Goal: Transaction & Acquisition: Purchase product/service

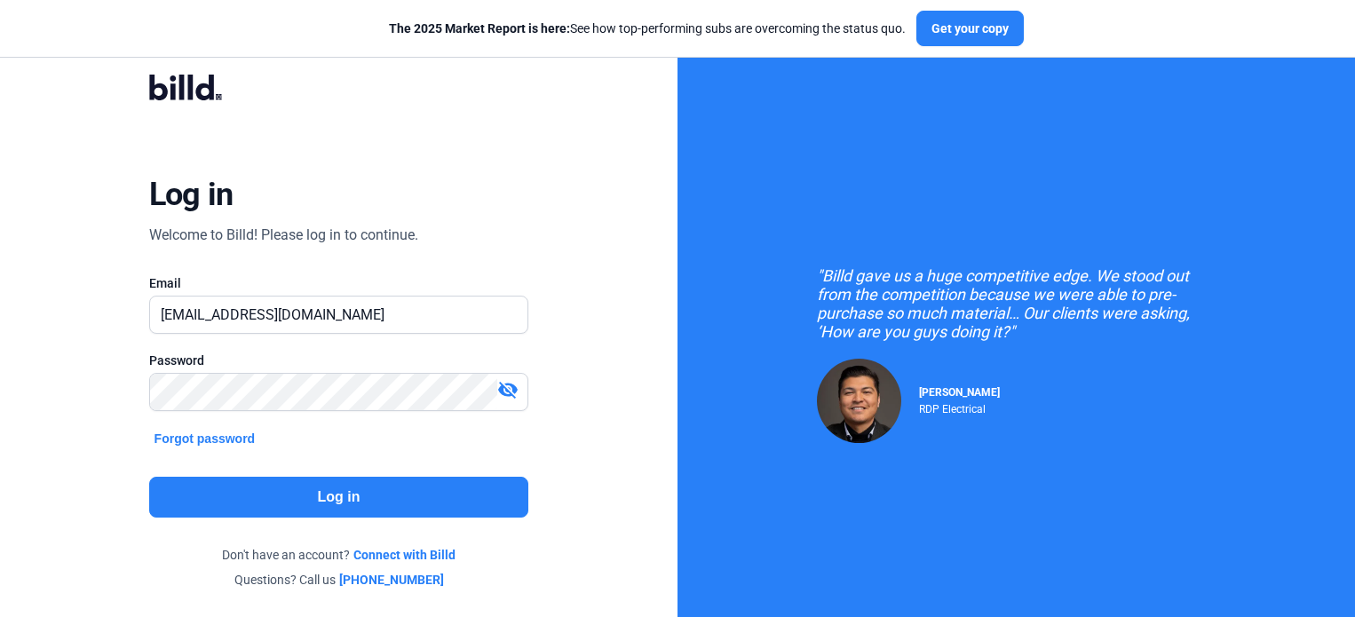
click at [348, 493] on button "Log in" at bounding box center [339, 497] width 380 height 41
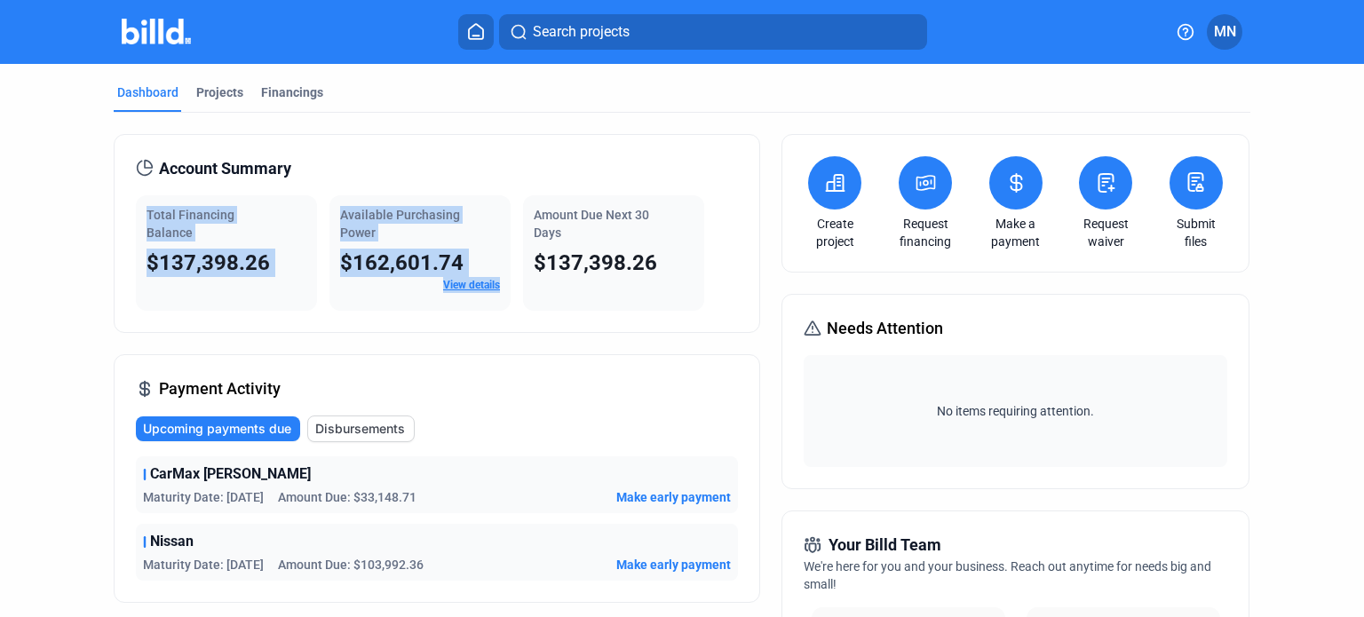
drag, startPoint x: 507, startPoint y: 330, endPoint x: 135, endPoint y: 198, distance: 394.8
click at [136, 198] on div "Account Summary Total Financing Balance $137,398.26 Available Purchasing Power …" at bounding box center [437, 233] width 646 height 199
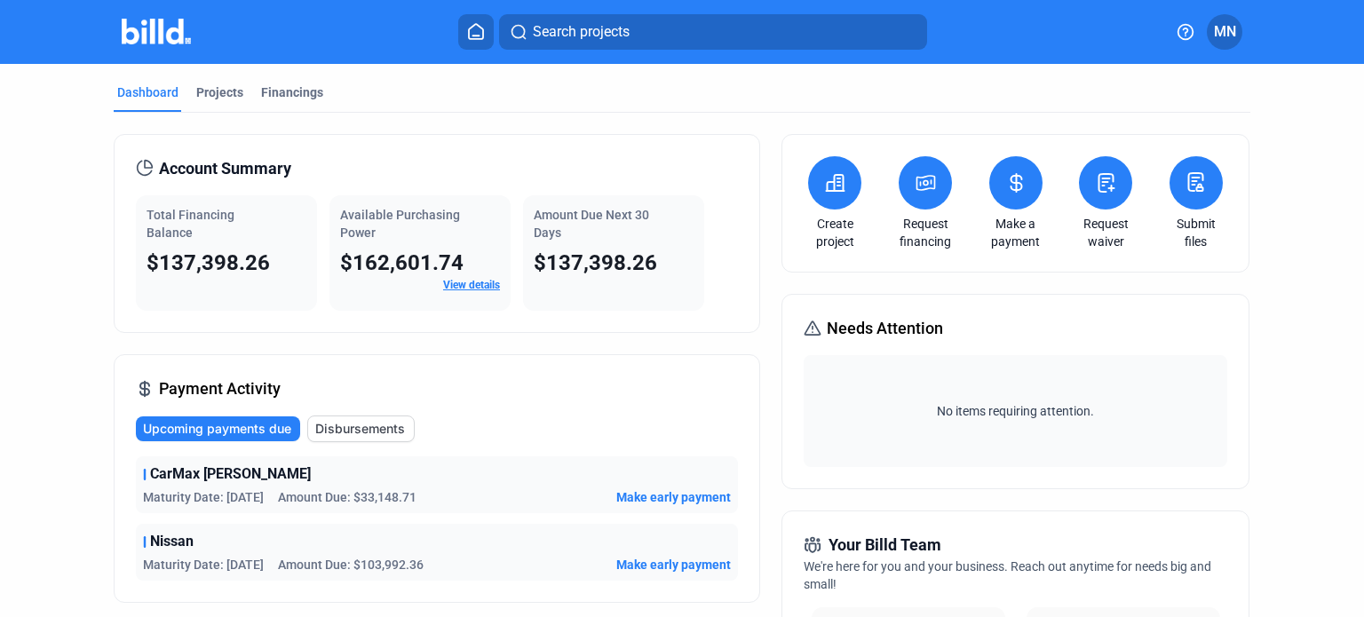
click at [839, 189] on icon at bounding box center [835, 183] width 18 height 16
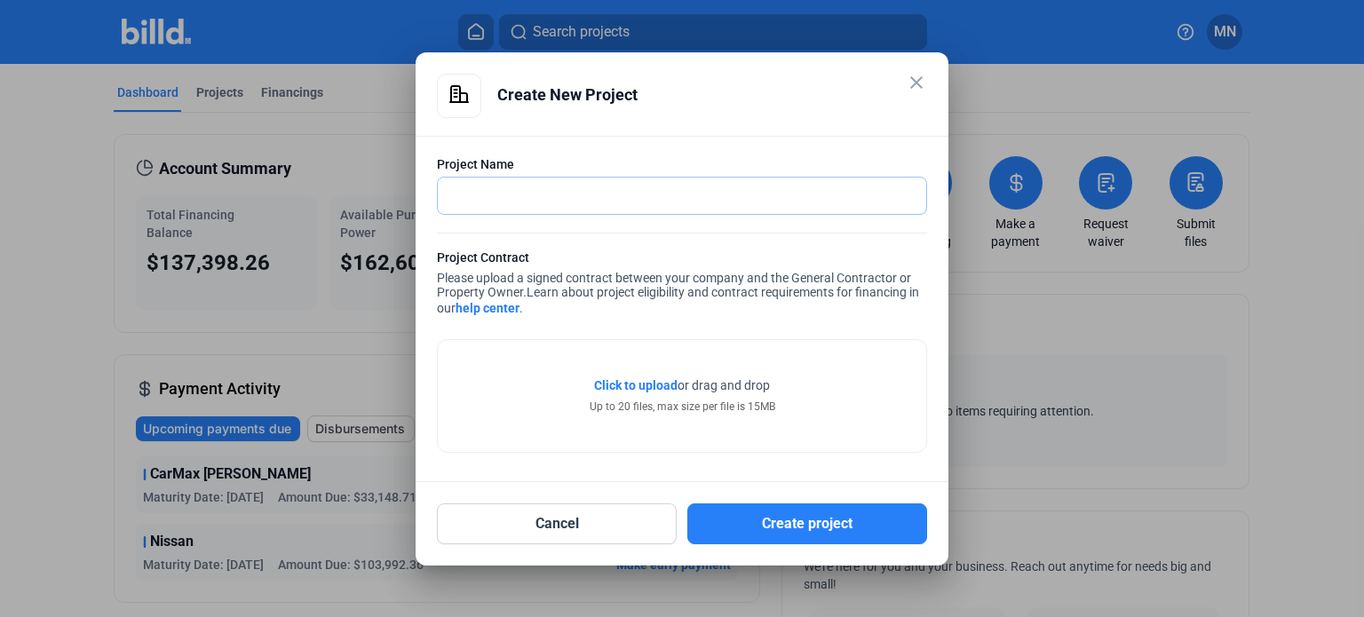
click at [697, 188] on input "text" at bounding box center [682, 196] width 488 height 36
click at [917, 80] on mat-icon "close" at bounding box center [916, 82] width 21 height 21
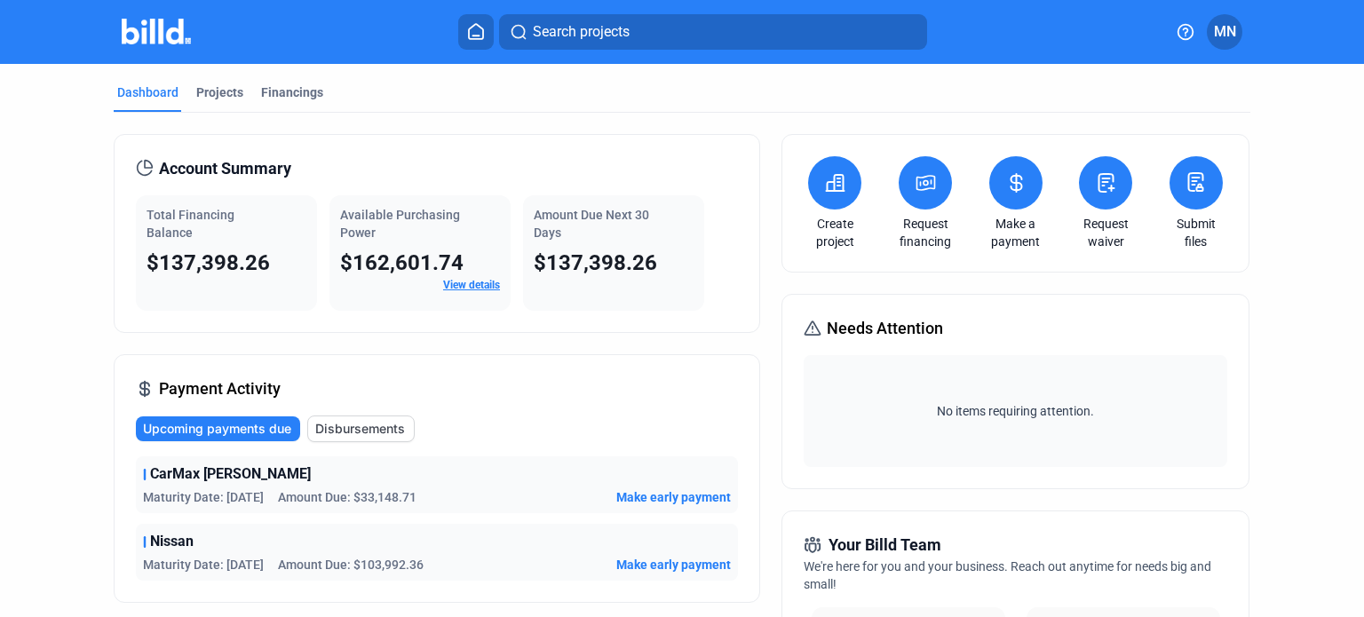
click at [838, 194] on button at bounding box center [834, 182] width 53 height 53
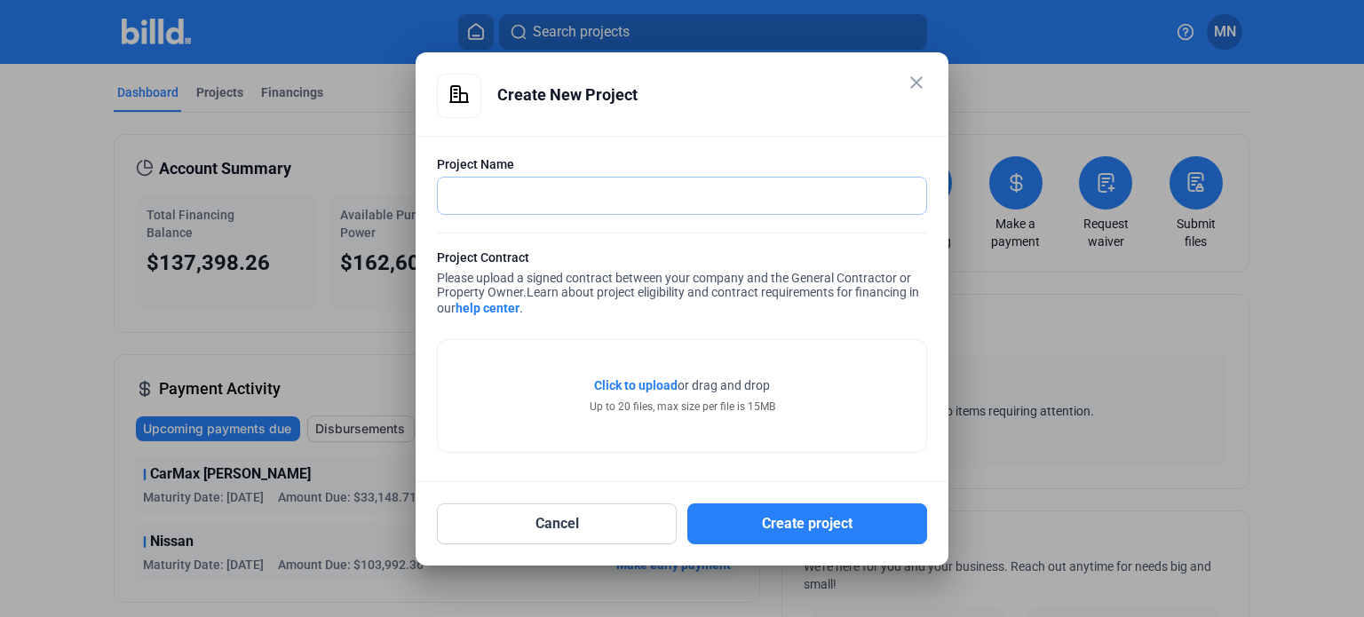
paste input "CMA Honda - [GEOGRAPHIC_DATA]"
click at [688, 312] on div "Project Contract Please upload a signed contract between your company and the G…" at bounding box center [682, 285] width 490 height 73
click at [621, 384] on span "Click to upload" at bounding box center [635, 385] width 83 height 14
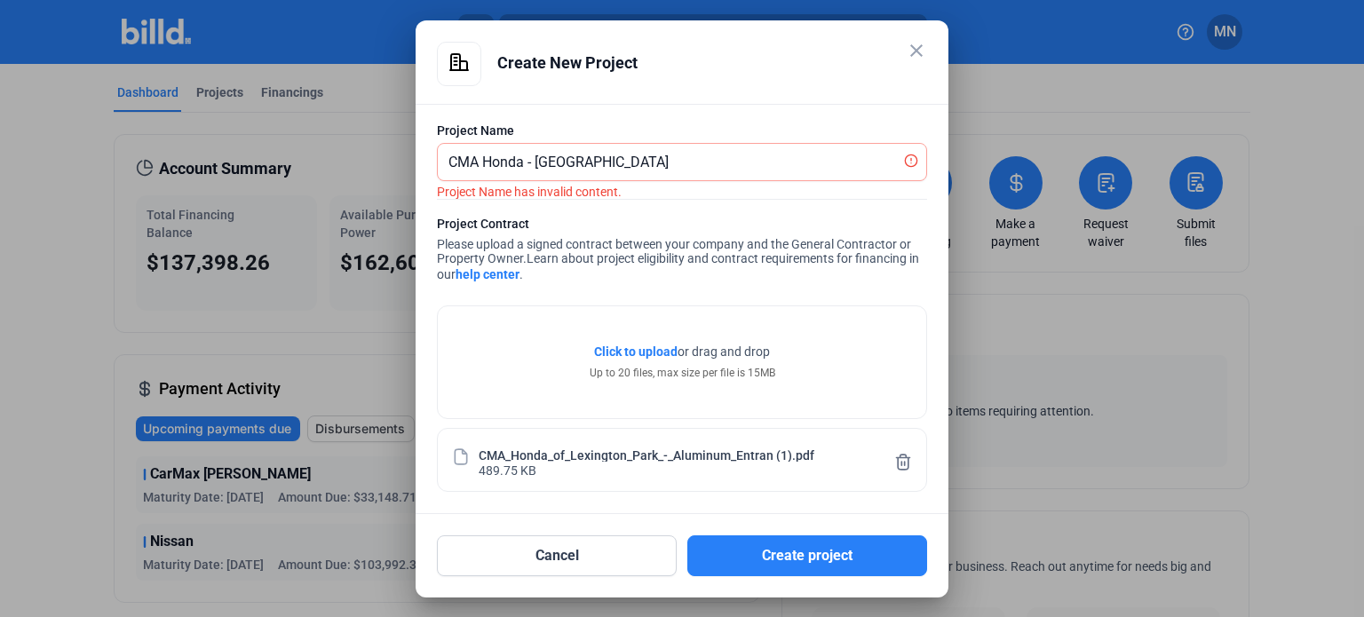
scroll to position [3, 0]
click at [539, 159] on input "CMA Honda - [GEOGRAPHIC_DATA]" at bounding box center [672, 162] width 469 height 36
click at [767, 161] on input "CMA Honda [GEOGRAPHIC_DATA]" at bounding box center [682, 162] width 488 height 36
click at [786, 254] on span "Learn about project eligibility and contract requirements for financing in our …" at bounding box center [678, 266] width 482 height 30
click at [716, 204] on form "Project Name CMA Honda Lexington Park Project Name has invalid content. Project…" at bounding box center [682, 307] width 490 height 370
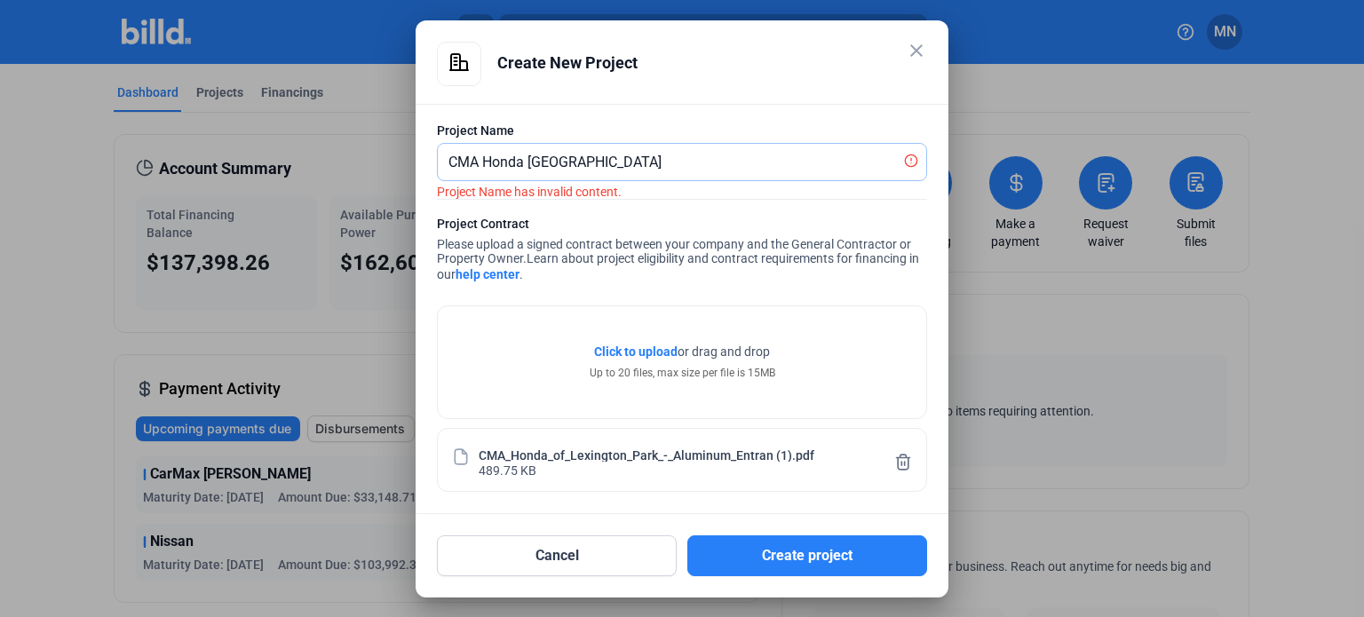
click at [717, 163] on input "CMA Honda [GEOGRAPHIC_DATA]" at bounding box center [672, 162] width 469 height 36
click at [783, 550] on button "Create project" at bounding box center [807, 555] width 240 height 41
click at [660, 154] on input "CMA Honda [GEOGRAPHIC_DATA]" at bounding box center [672, 162] width 469 height 36
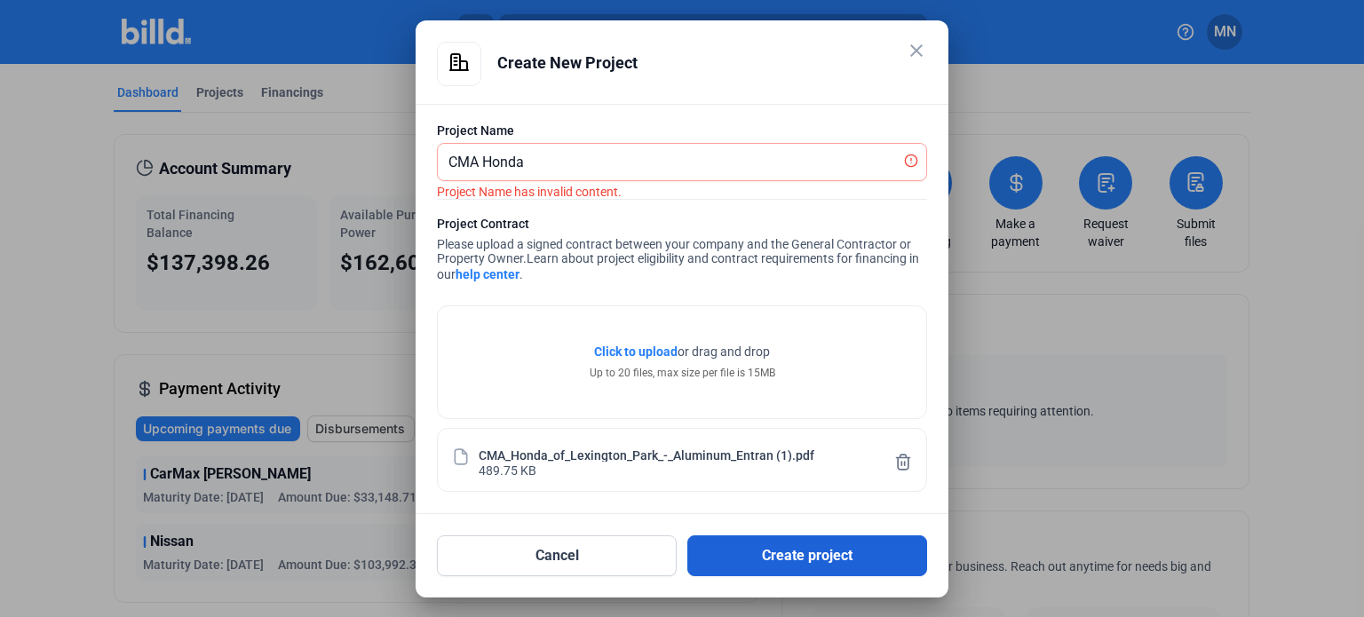
click at [817, 547] on button "Create project" at bounding box center [807, 555] width 240 height 41
click at [534, 161] on input "CMA Honda" at bounding box center [672, 162] width 469 height 36
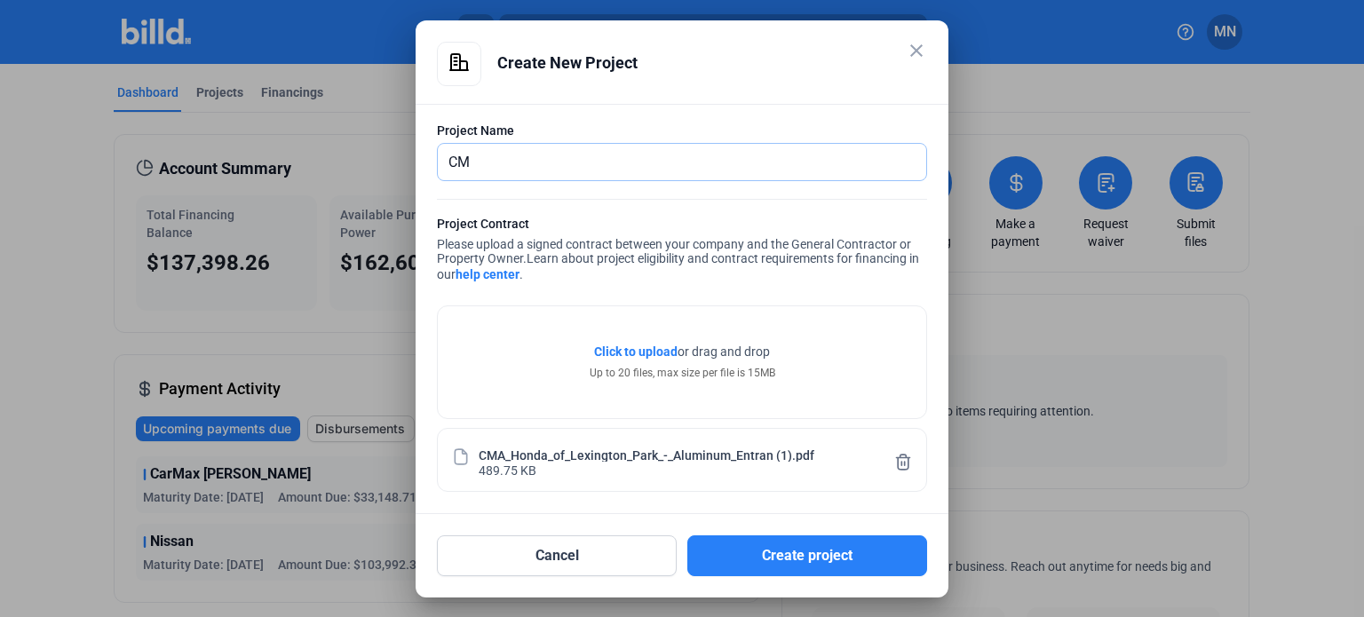
type input "C"
type input "CMA Honda"
click at [802, 550] on button "Create project" at bounding box center [807, 555] width 240 height 41
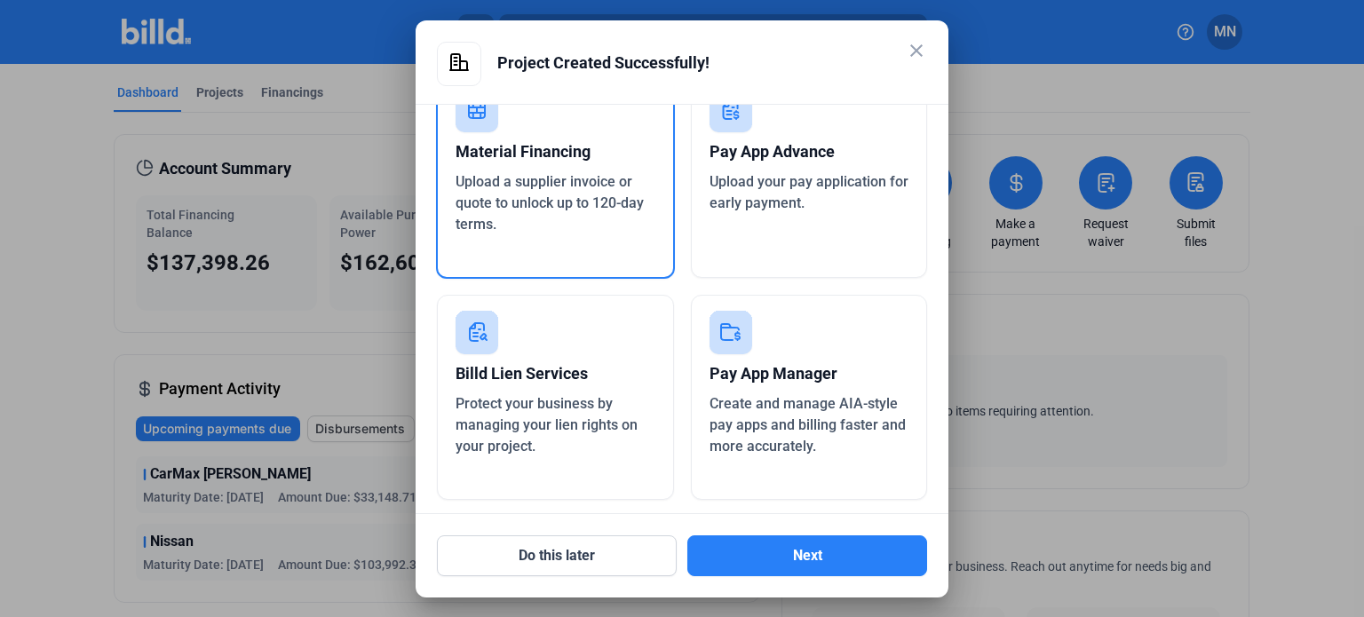
scroll to position [96, 0]
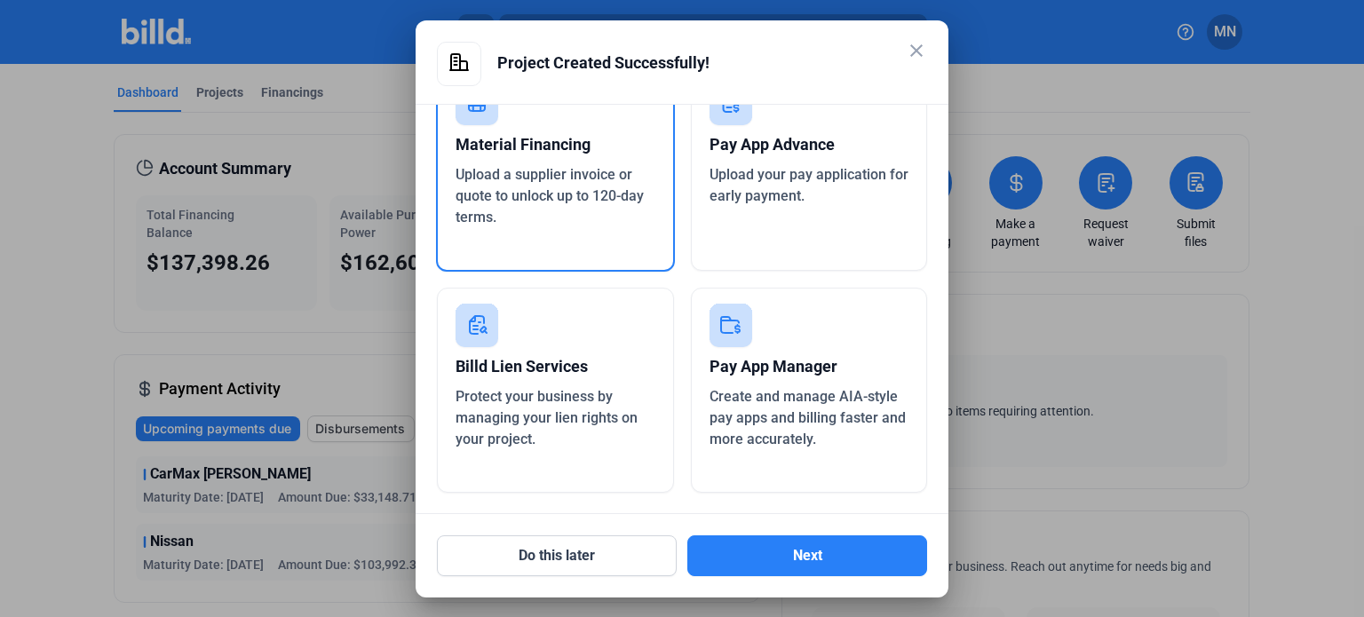
click at [521, 170] on span "Upload a supplier invoice or quote to unlock up to 120-day terms." at bounding box center [549, 195] width 188 height 59
click at [794, 550] on button "Next" at bounding box center [807, 555] width 240 height 41
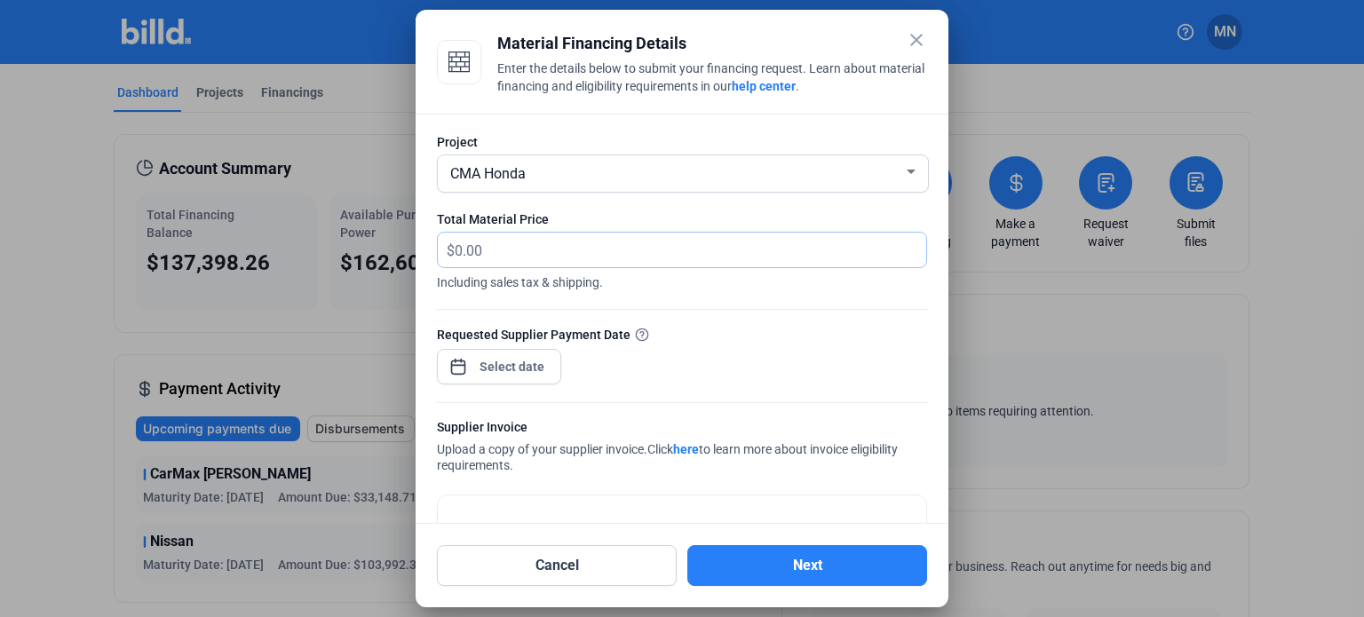
click at [518, 249] on input "text" at bounding box center [680, 250] width 451 height 35
paste input "48,569.43"
type input "48,569.43"
click at [465, 363] on span "Open calendar" at bounding box center [458, 357] width 43 height 43
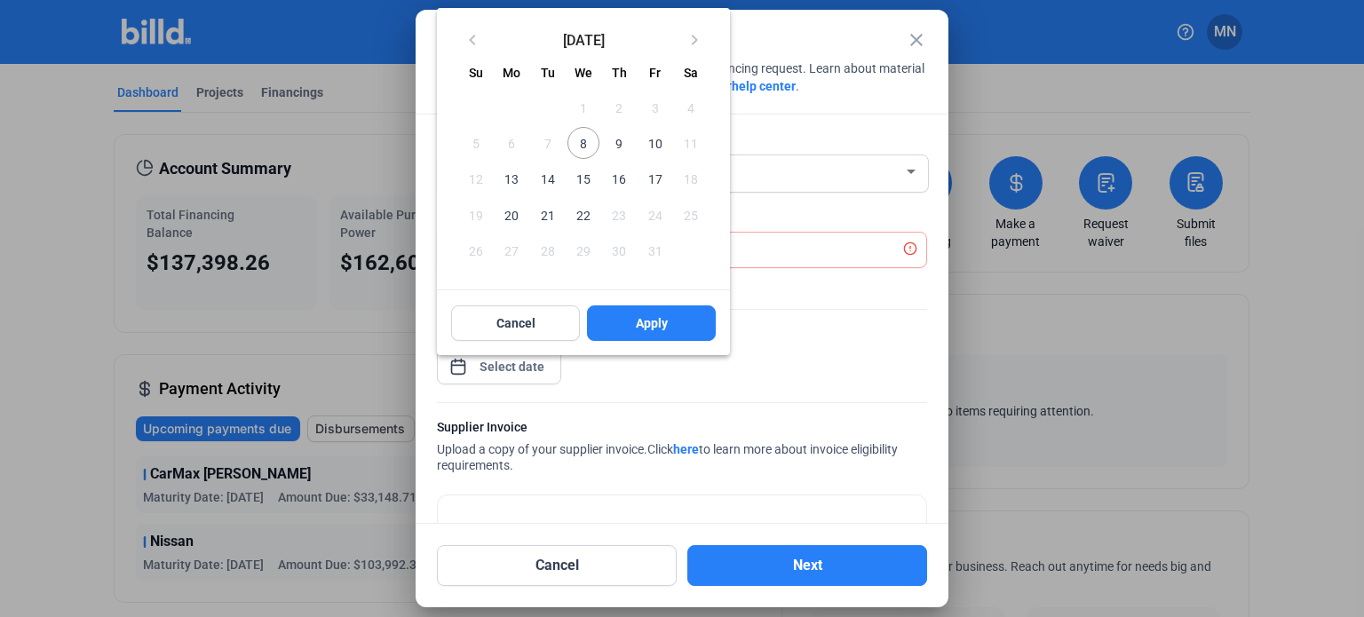
click at [511, 212] on span "20" at bounding box center [511, 214] width 32 height 32
click at [660, 315] on span "Apply" at bounding box center [652, 323] width 32 height 18
type input "[DATE]"
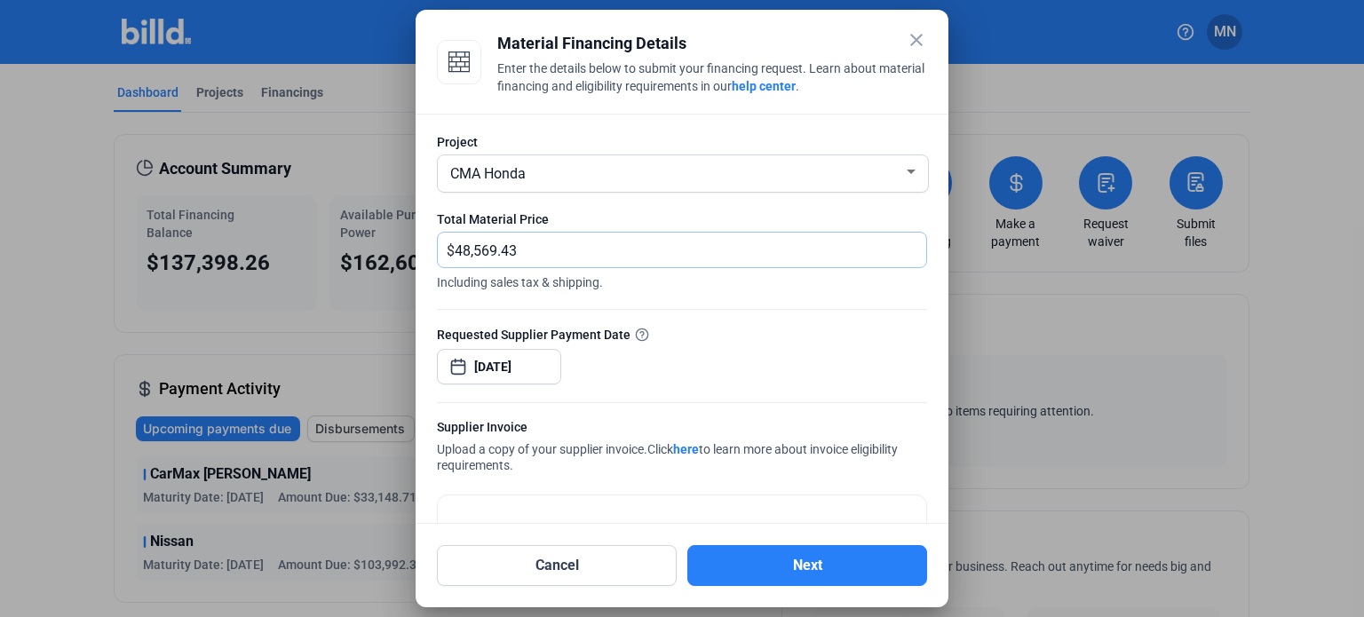
click at [455, 244] on input "48,569.43" at bounding box center [690, 250] width 471 height 35
type input "48,569.43"
click at [704, 361] on div "Requested Supplier Payment Date [DATE]" at bounding box center [682, 363] width 490 height 77
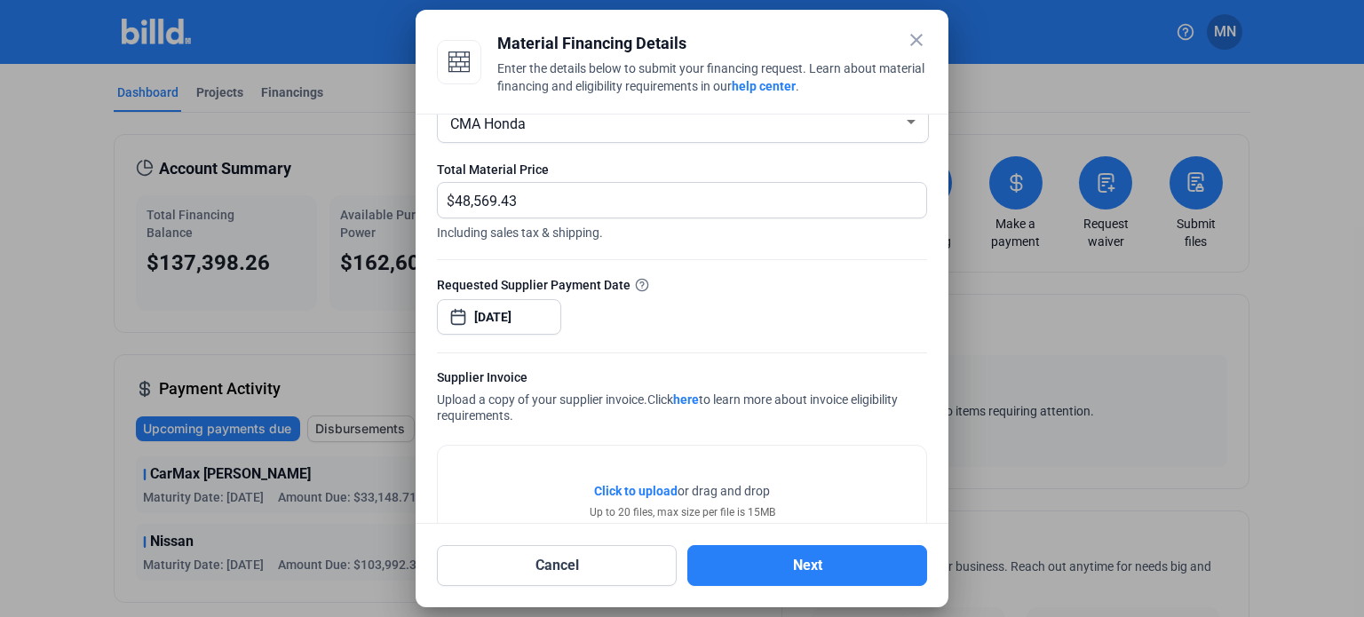
scroll to position [89, 0]
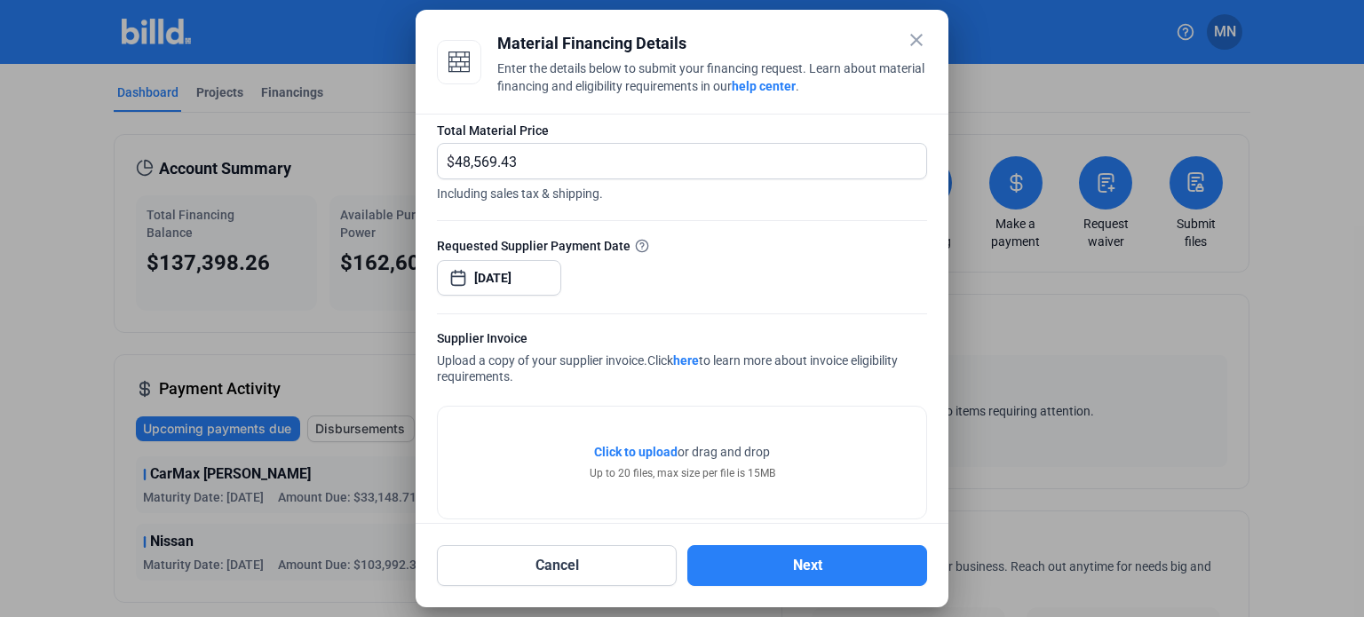
click at [638, 447] on span "Click to upload" at bounding box center [635, 452] width 83 height 14
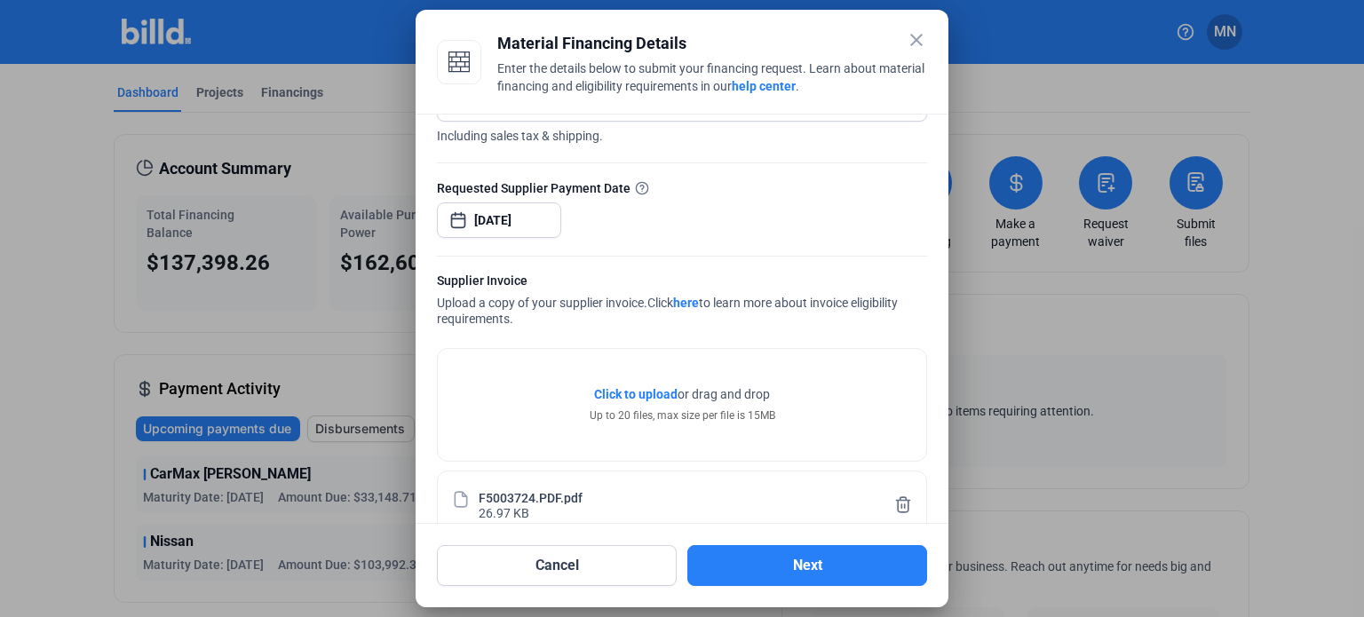
scroll to position [178, 0]
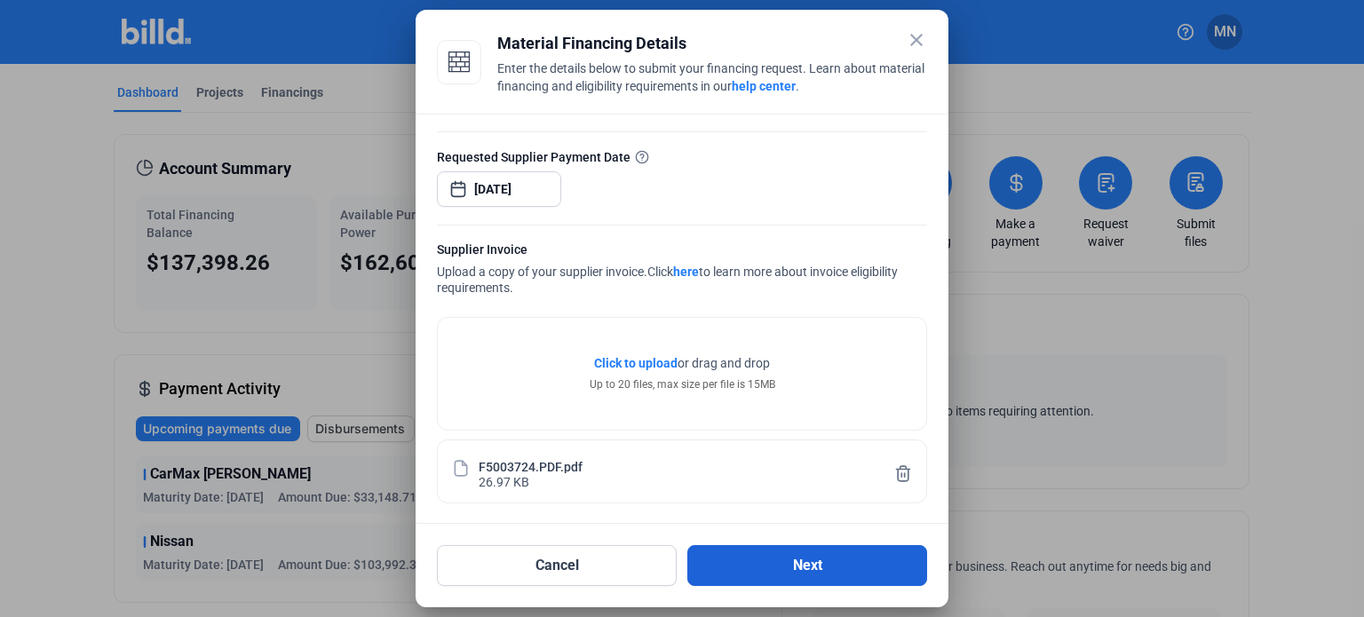
click at [771, 568] on button "Next" at bounding box center [807, 565] width 240 height 41
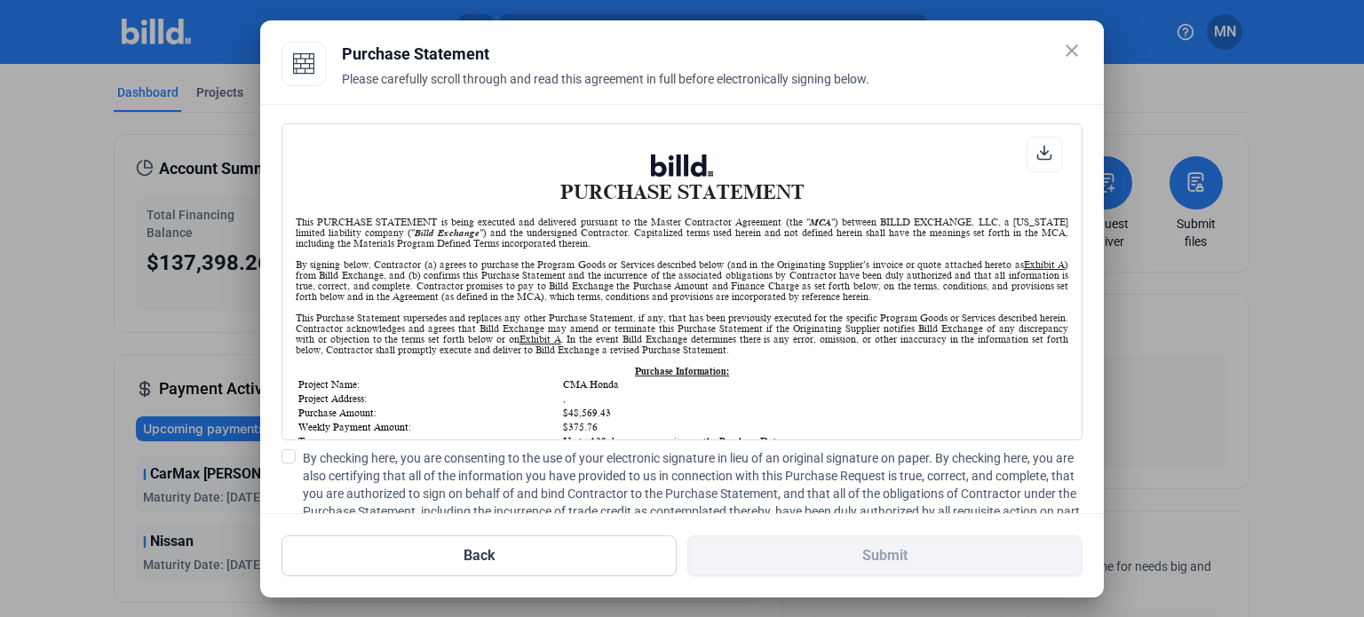
scroll to position [0, 0]
click at [525, 544] on button "Back" at bounding box center [478, 555] width 395 height 41
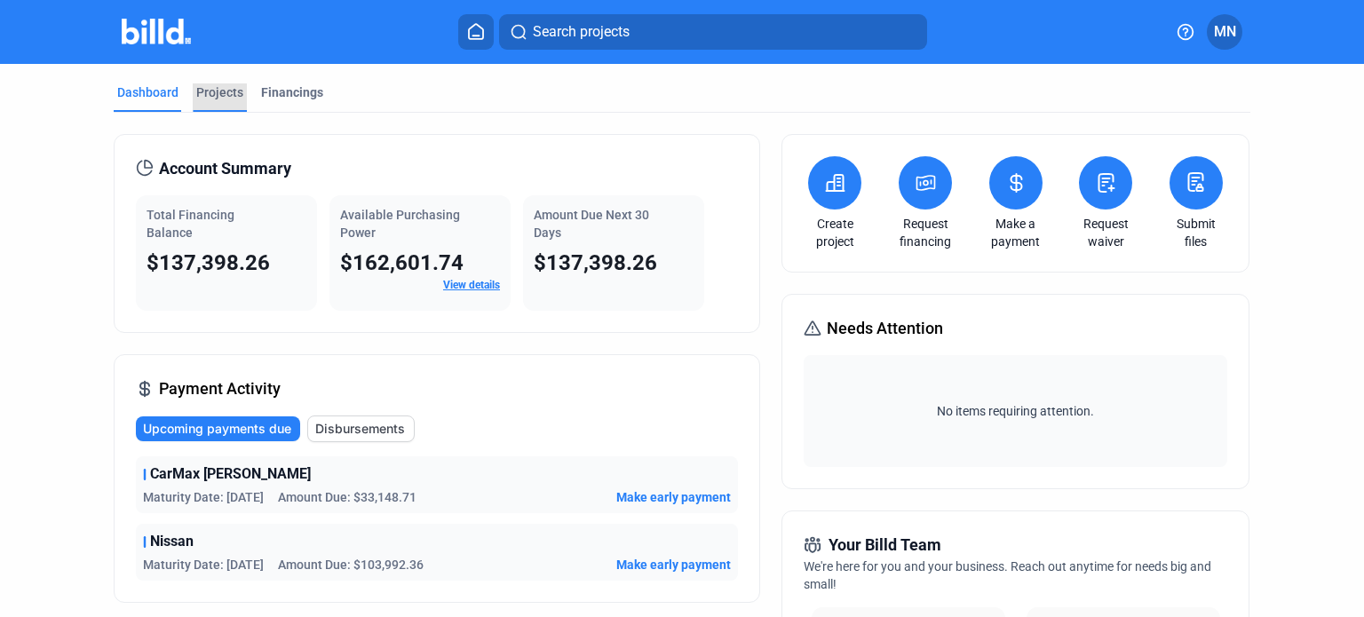
click at [210, 86] on div "Projects" at bounding box center [219, 92] width 47 height 18
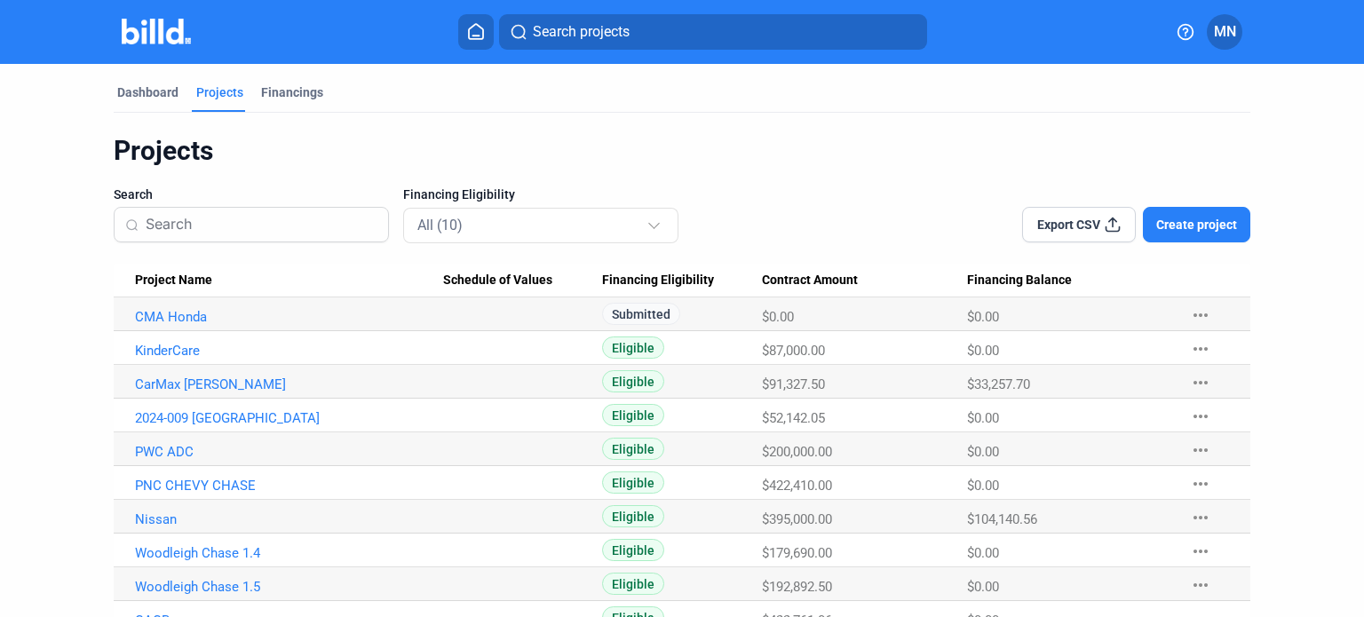
drag, startPoint x: 774, startPoint y: 316, endPoint x: 943, endPoint y: 312, distance: 168.7
click at [943, 312] on div "$0.00" at bounding box center [864, 317] width 205 height 16
click at [926, 312] on div "$0.00" at bounding box center [864, 317] width 205 height 16
drag, startPoint x: 961, startPoint y: 310, endPoint x: 1032, endPoint y: 305, distance: 72.0
click at [1032, 305] on tr "CMA Honda Submitted $0.00 $0.00 more_horiz" at bounding box center [682, 314] width 1136 height 34
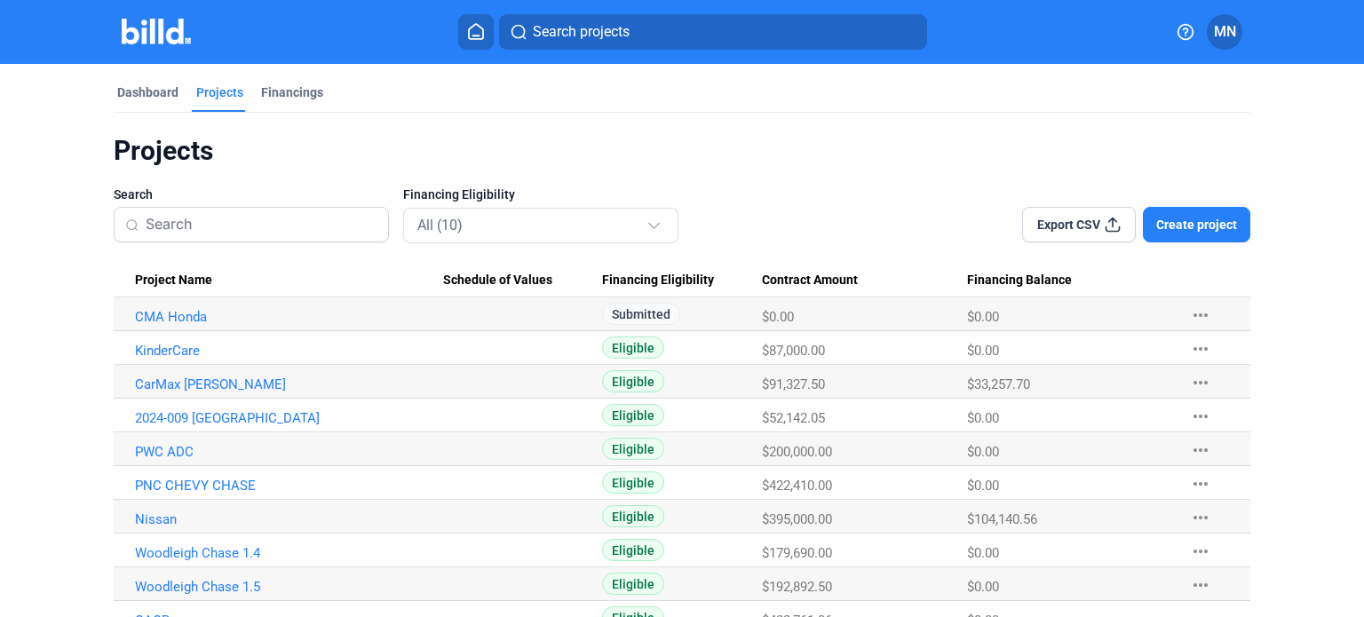
click at [1033, 305] on Balance "$0.00" at bounding box center [1069, 314] width 205 height 34
click at [181, 311] on link "CMA Honda" at bounding box center [289, 317] width 308 height 16
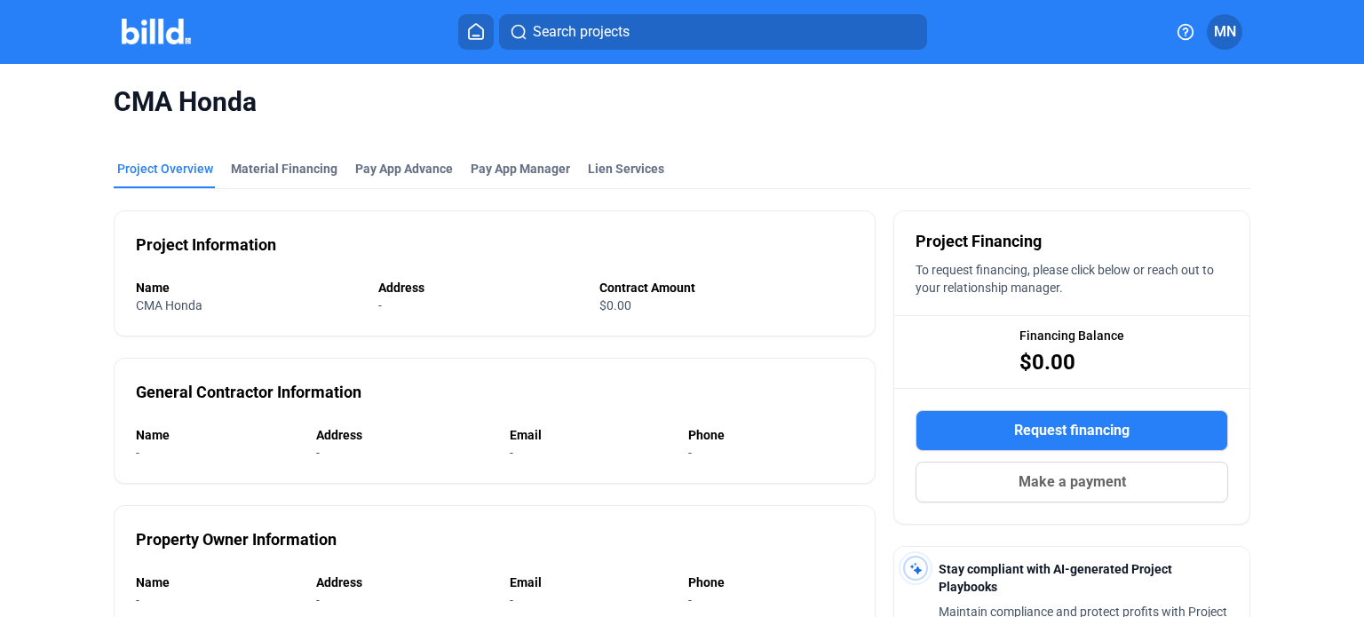
click at [1063, 422] on span "Request financing" at bounding box center [1071, 430] width 115 height 21
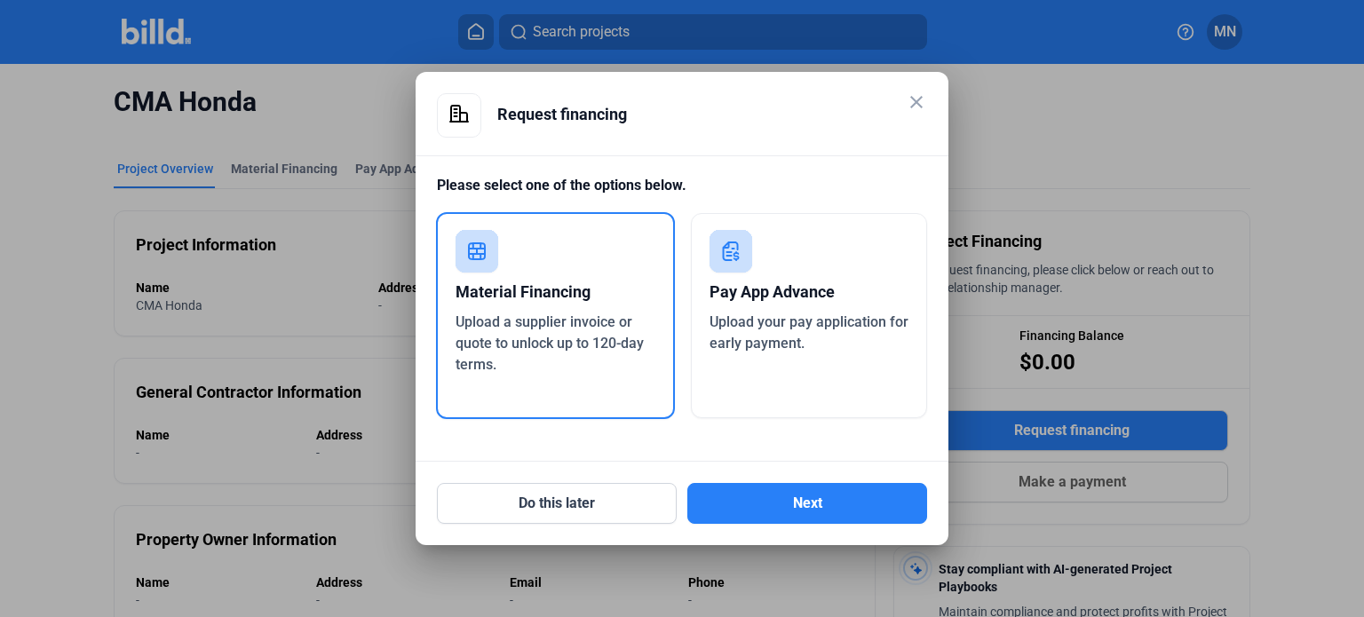
click at [530, 297] on div "Material Financing" at bounding box center [555, 292] width 200 height 39
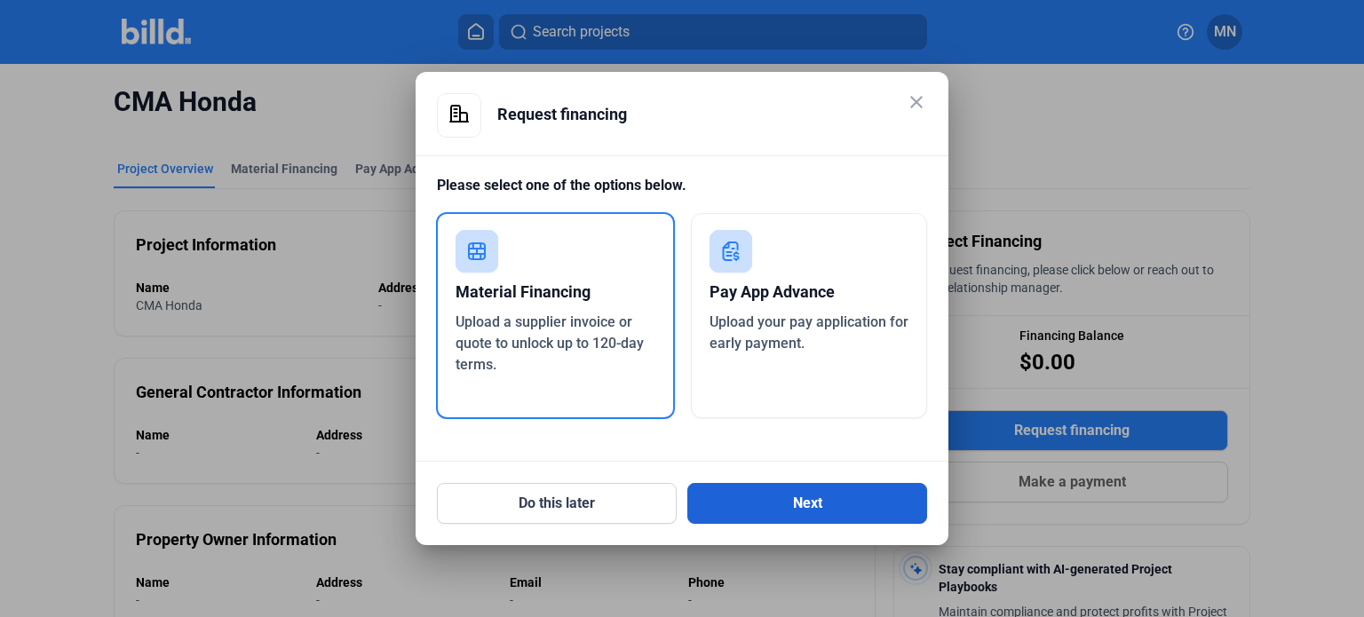
click at [765, 501] on button "Next" at bounding box center [807, 503] width 240 height 41
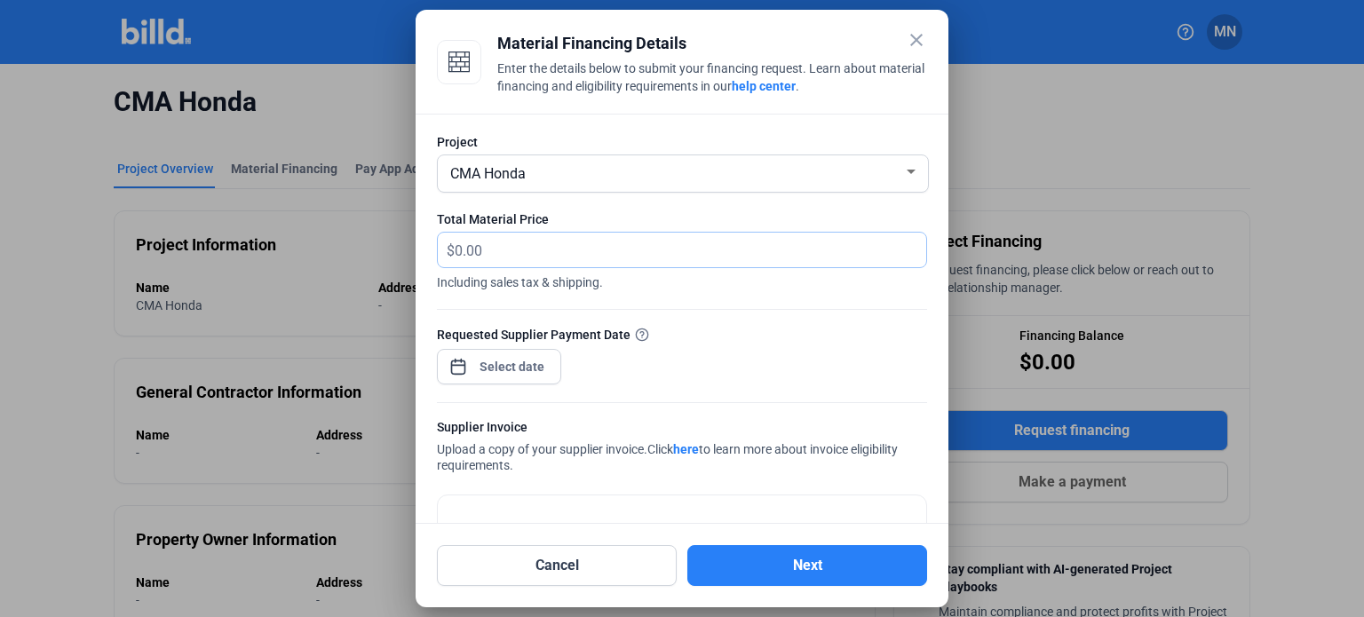
click at [521, 255] on input "text" at bounding box center [680, 250] width 451 height 35
type input "54,885.62"
click at [509, 365] on div "close Material Financing Details Enter the details below to submit your financi…" at bounding box center [682, 308] width 1364 height 617
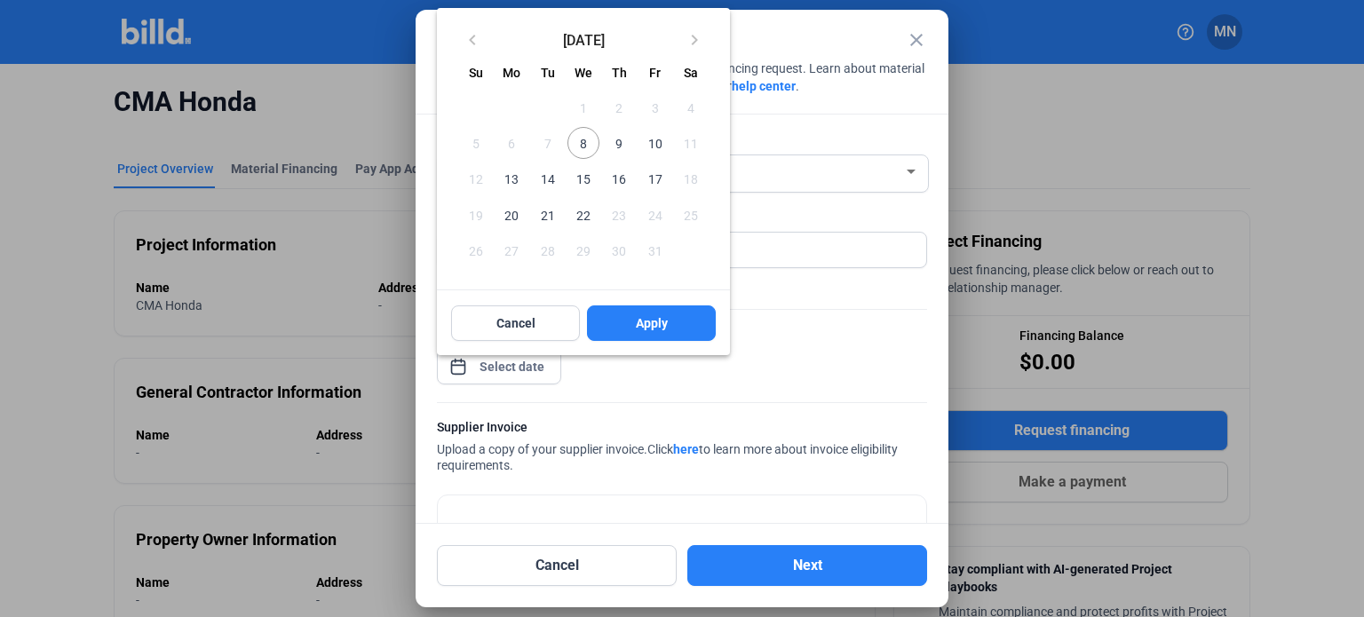
click at [505, 174] on span "13" at bounding box center [511, 178] width 32 height 32
click at [628, 312] on button "Apply" at bounding box center [651, 323] width 129 height 36
type input "[DATE]"
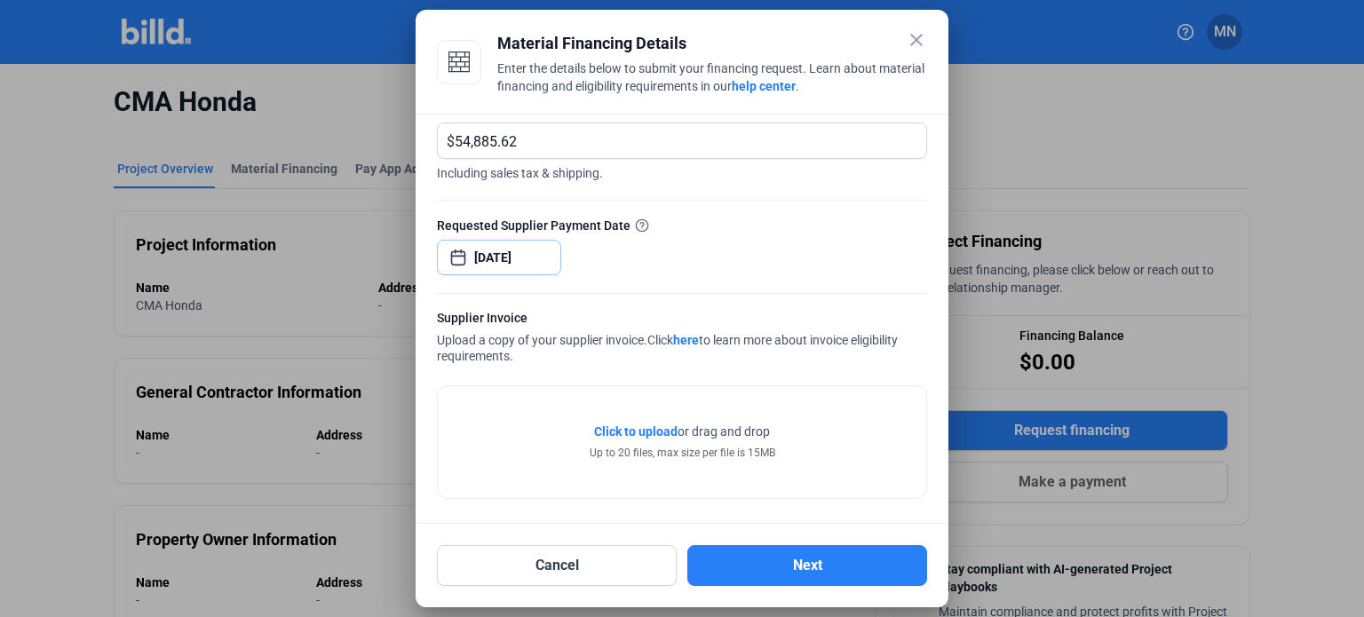
scroll to position [112, 0]
click at [638, 423] on span "Click to upload" at bounding box center [635, 429] width 83 height 14
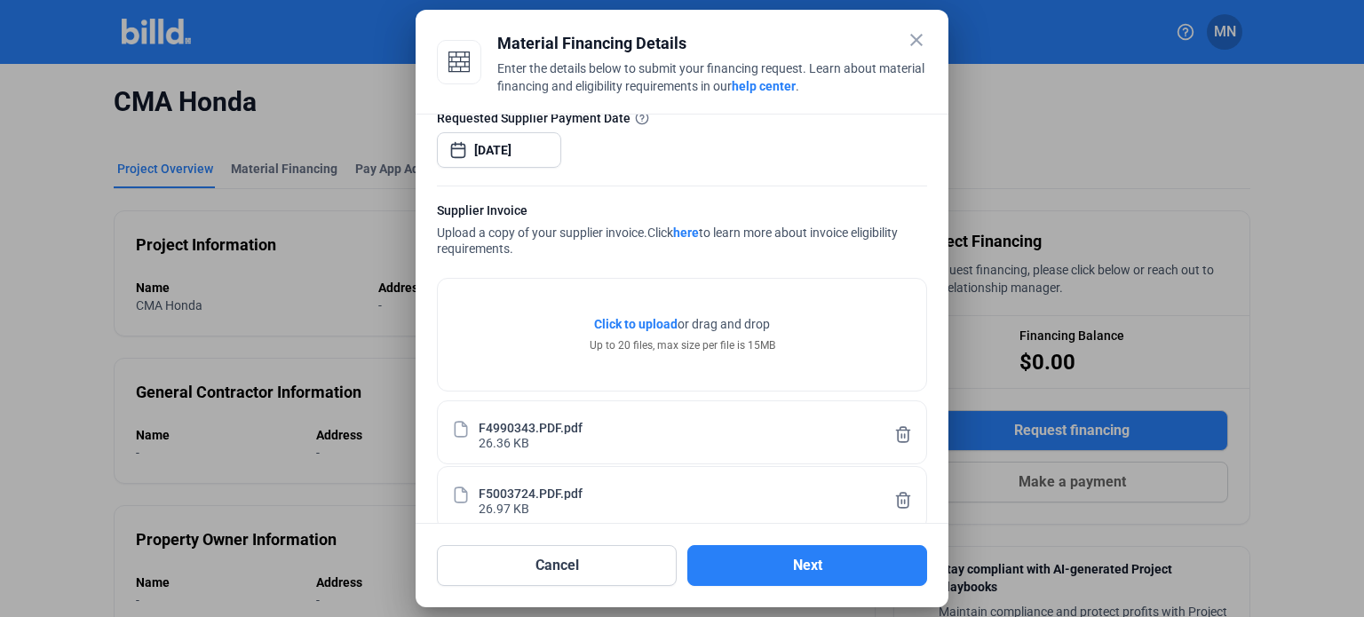
scroll to position [243, 0]
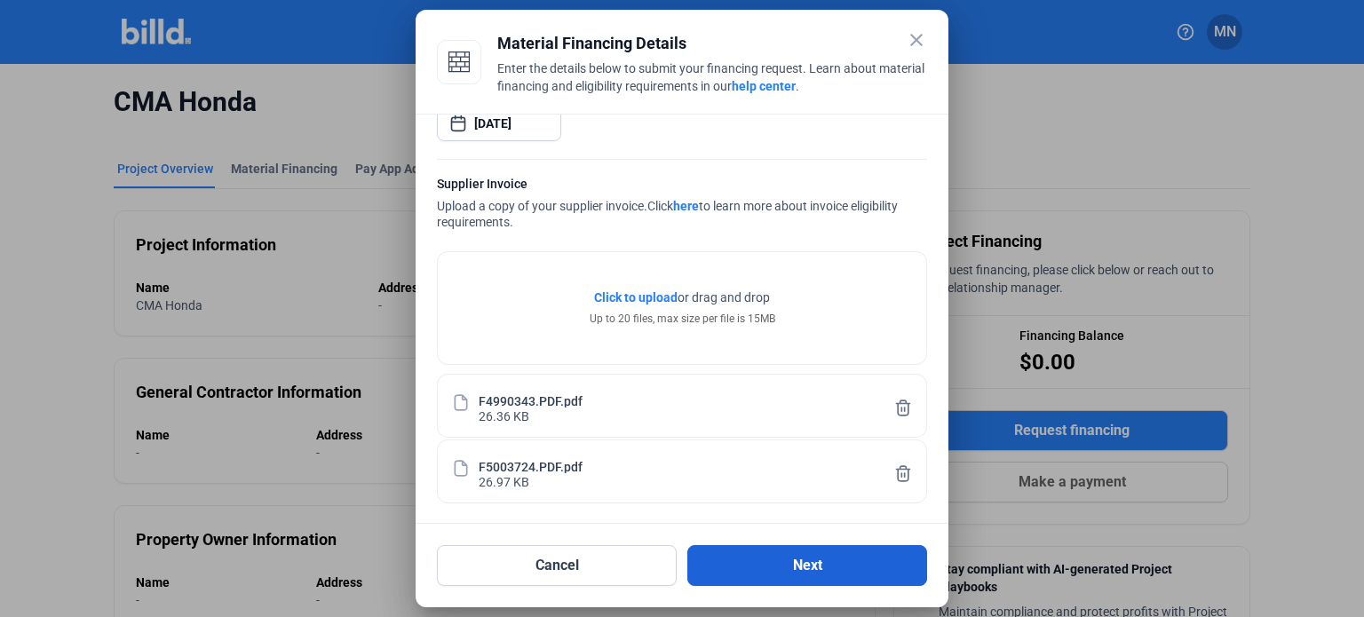
click at [766, 559] on button "Next" at bounding box center [807, 565] width 240 height 41
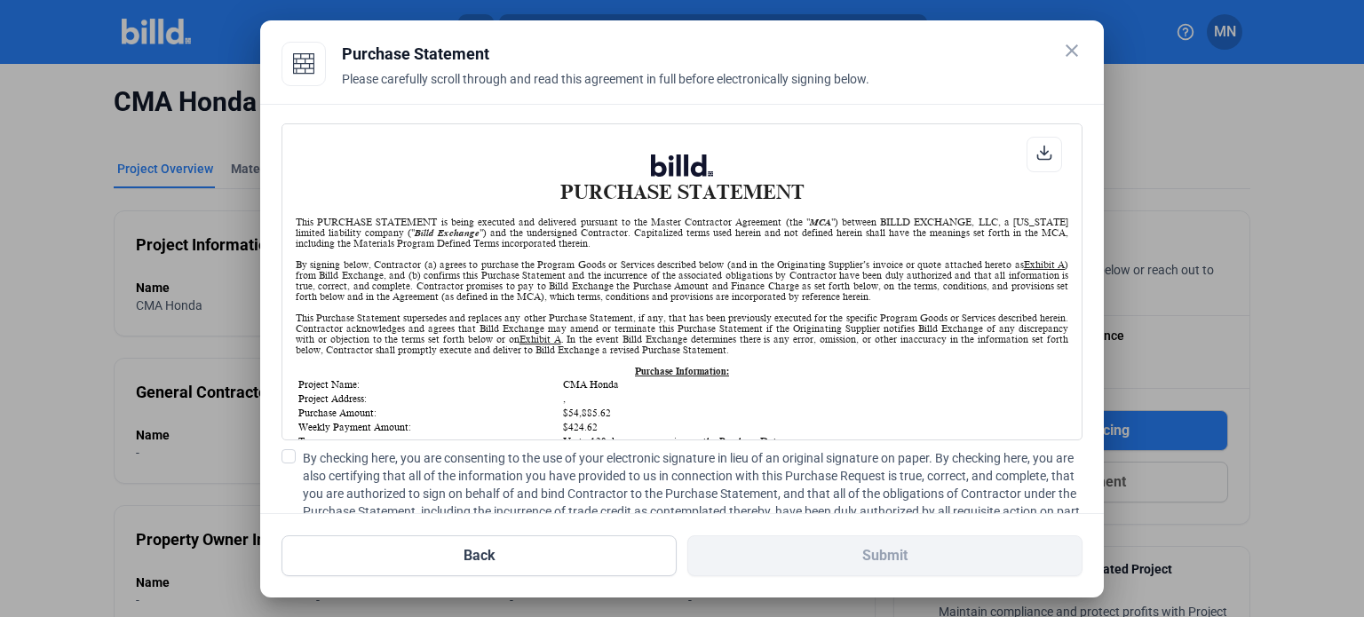
scroll to position [0, 0]
click at [288, 457] on span at bounding box center [288, 456] width 14 height 14
click at [0, 0] on input "By checking here, you are consenting to the use of your electronic signature in…" at bounding box center [0, 0] width 0 height 0
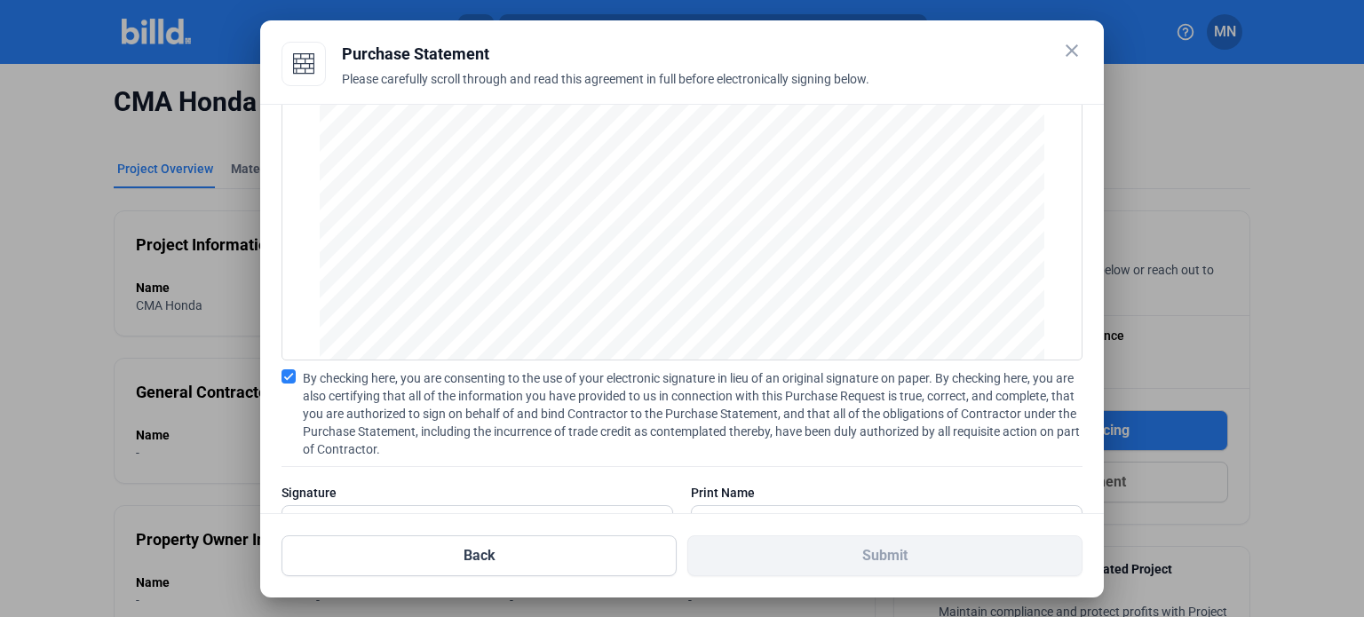
scroll to position [148, 0]
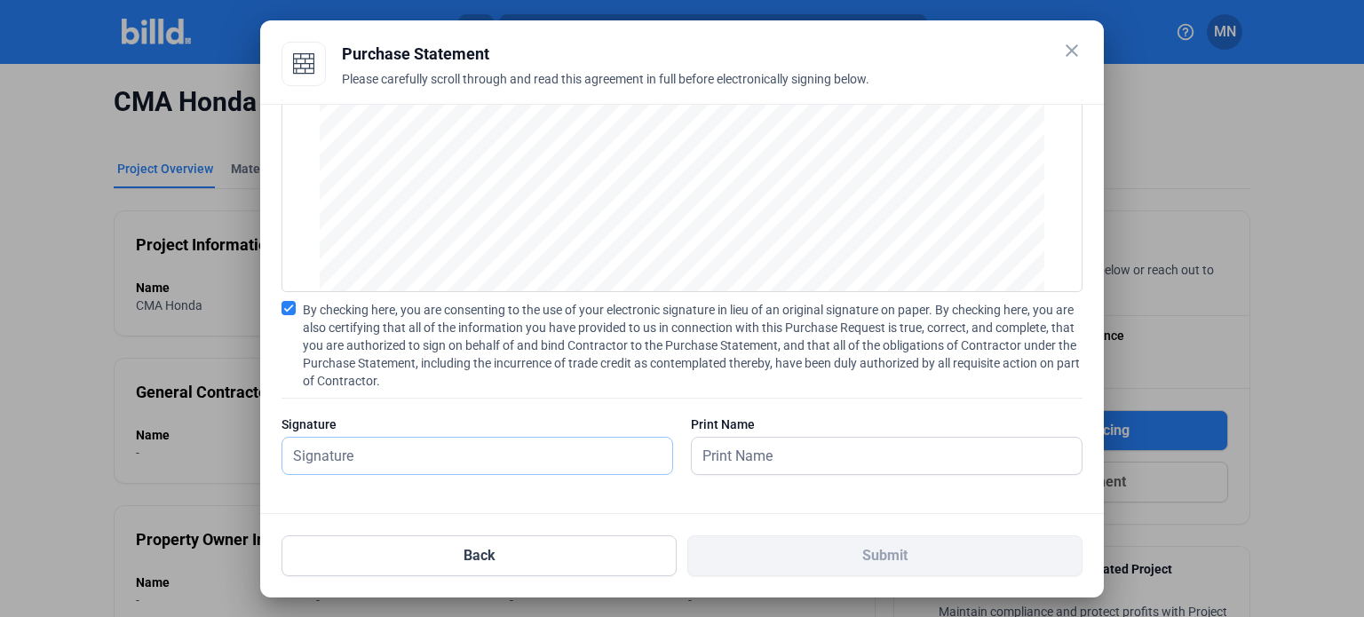
click at [445, 454] on input "text" at bounding box center [477, 456] width 390 height 36
type input "[PERSON_NAME]"
click at [769, 461] on input "text" at bounding box center [877, 456] width 370 height 36
type input "[PERSON_NAME]"
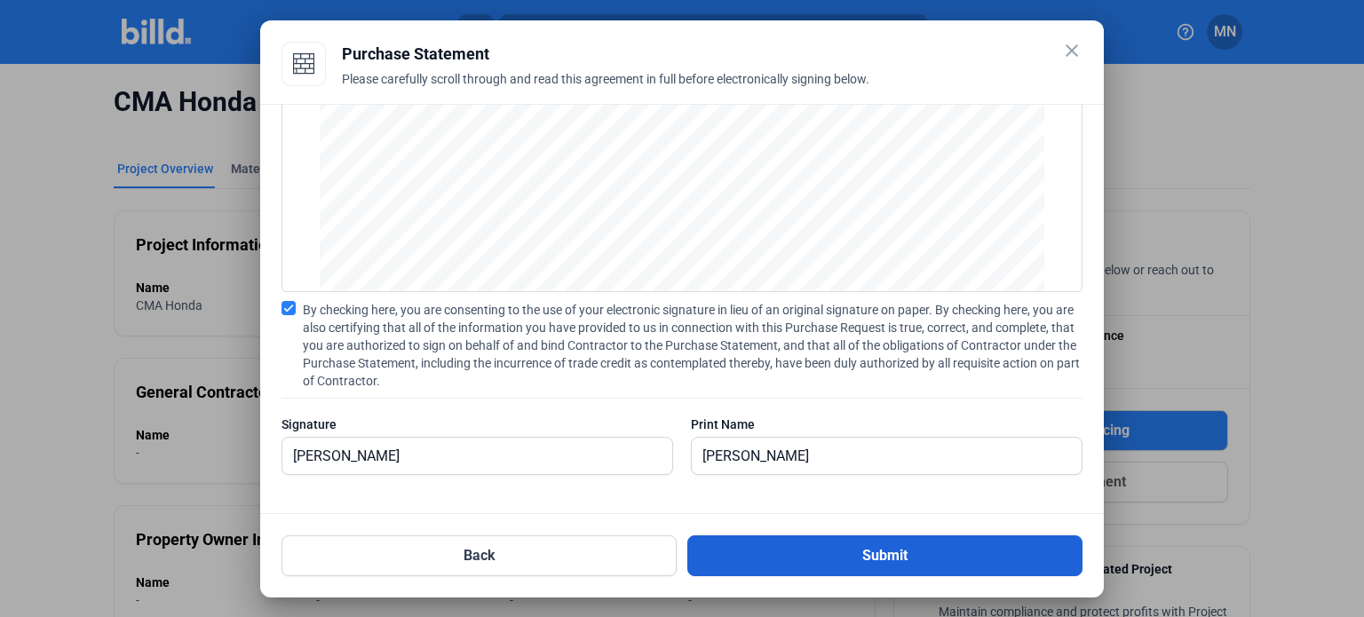
click at [842, 554] on button "Submit" at bounding box center [884, 555] width 395 height 41
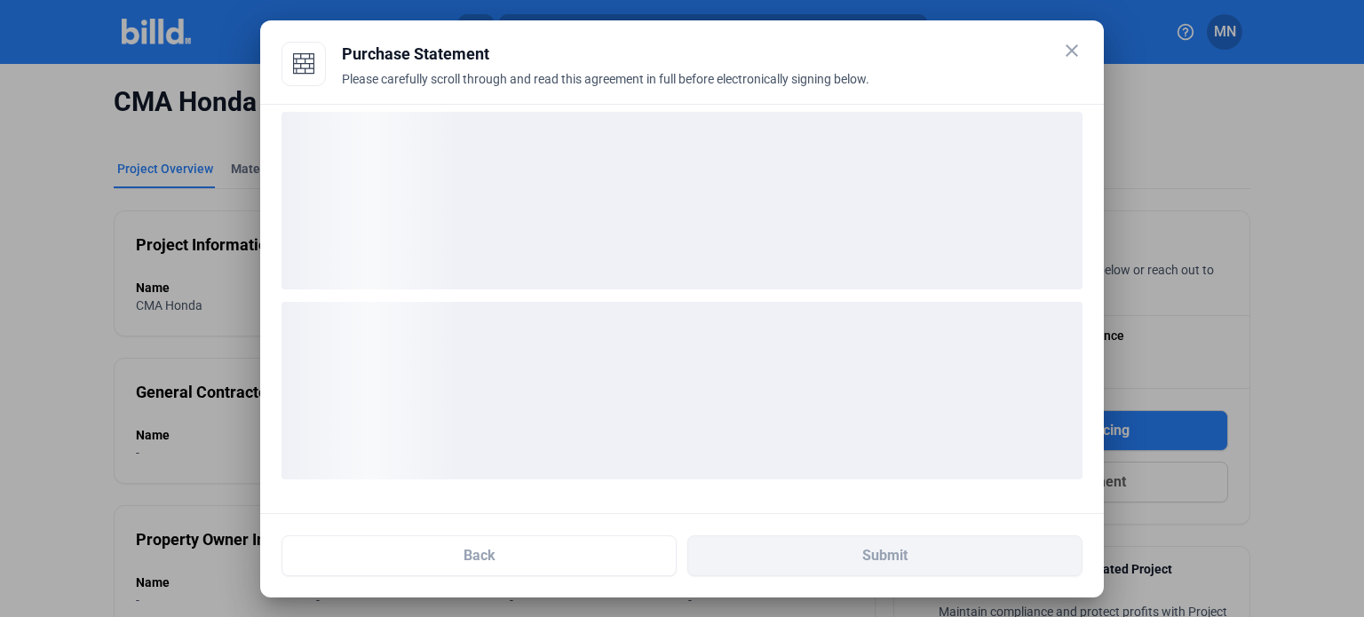
scroll to position [11, 0]
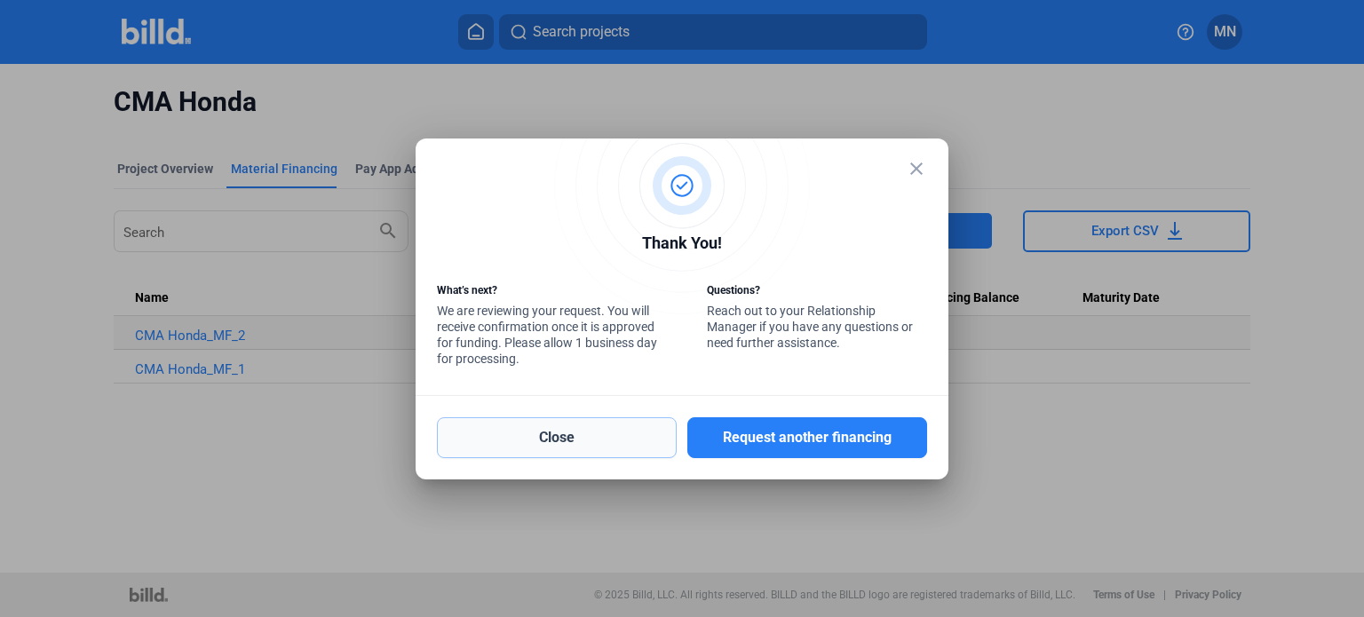
click at [569, 440] on button "Close" at bounding box center [557, 437] width 240 height 41
